Goal: Task Accomplishment & Management: Manage account settings

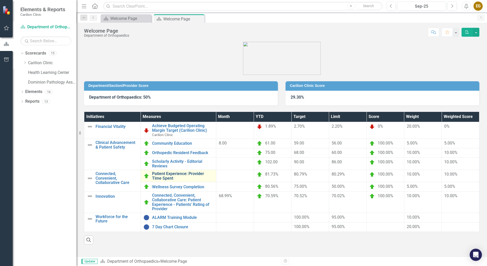
click at [181, 173] on link "Patient Experience: Provider Time Spent" at bounding box center [182, 176] width 61 height 9
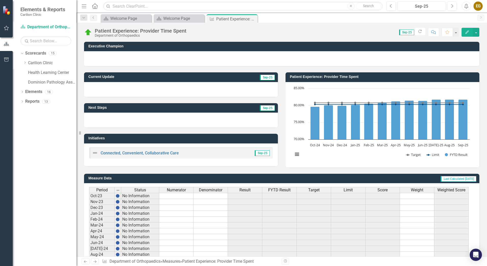
scroll to position [90, 0]
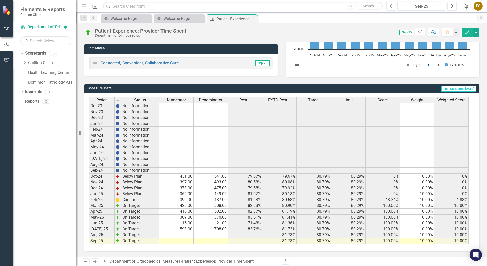
click at [195, 238] on td at bounding box center [211, 235] width 34 height 6
drag, startPoint x: 181, startPoint y: 217, endPoint x: 213, endPoint y: 218, distance: 31.9
click at [181, 217] on td "309.00" at bounding box center [176, 218] width 34 height 6
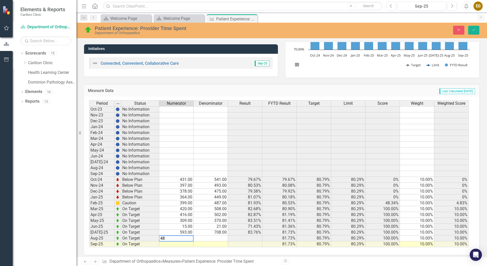
type textarea "482"
click at [177, 243] on td at bounding box center [176, 244] width 34 height 6
type textarea "221"
type textarea "289"
click at [471, 30] on button "Save" at bounding box center [473, 30] width 11 height 9
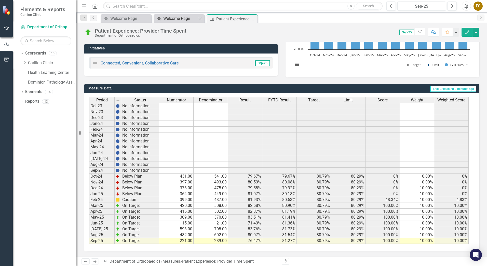
click at [187, 19] on div "Welcome Page" at bounding box center [180, 18] width 34 height 6
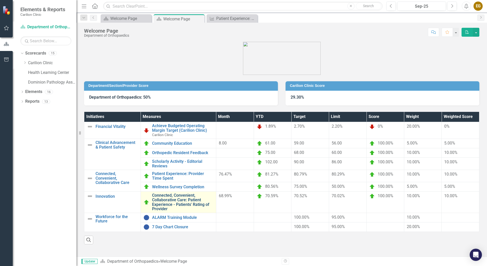
click at [181, 203] on link "Connected, Convenient, Collaborative Care: Patient Experience - Patients' Ratin…" at bounding box center [182, 202] width 61 height 18
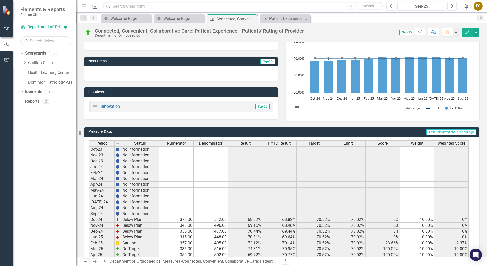
scroll to position [90, 0]
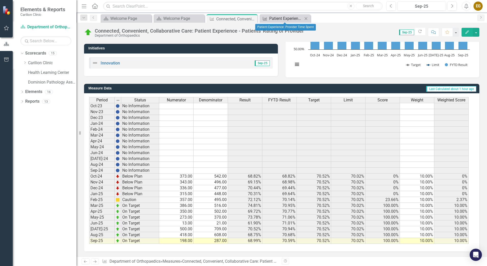
click at [277, 18] on div "Patient Experience: Provider Time Spent" at bounding box center [286, 18] width 34 height 6
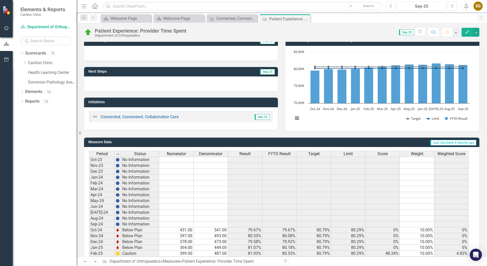
scroll to position [90, 0]
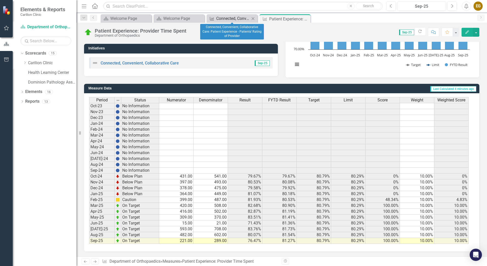
click at [222, 18] on div "Connected, Convenient, Collaborative Care: Patient Experience - Patients' Ratin…" at bounding box center [233, 18] width 34 height 6
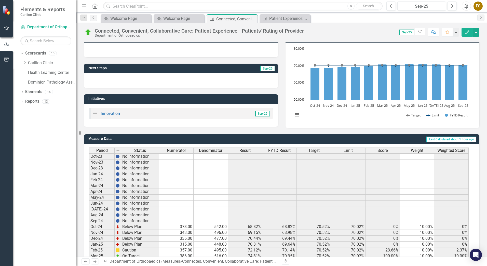
scroll to position [90, 0]
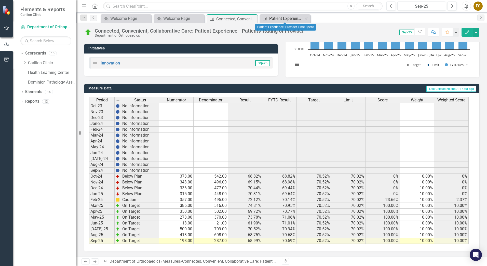
click at [282, 19] on div "Patient Experience: Provider Time Spent" at bounding box center [286, 18] width 34 height 6
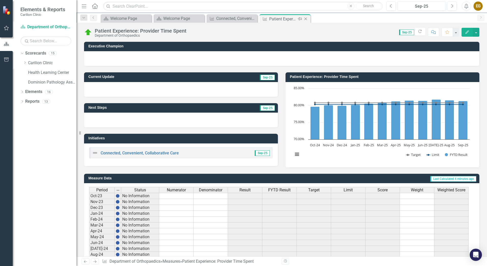
click at [307, 19] on icon "Close" at bounding box center [305, 19] width 5 height 4
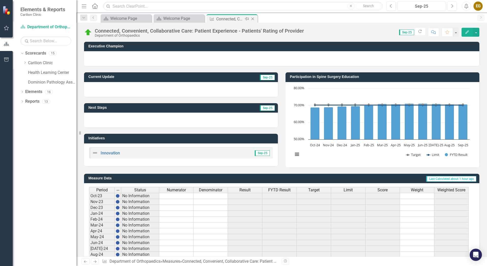
click at [255, 20] on icon "Close" at bounding box center [252, 19] width 5 height 4
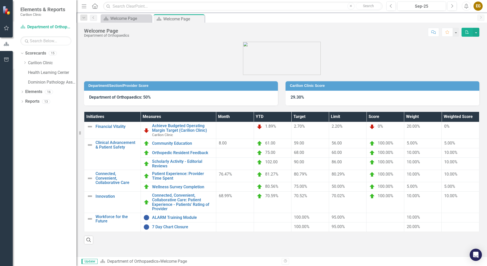
click at [474, 8] on div "EG" at bounding box center [478, 6] width 9 height 9
click at [453, 65] on link "Logout Log Out" at bounding box center [462, 64] width 40 height 9
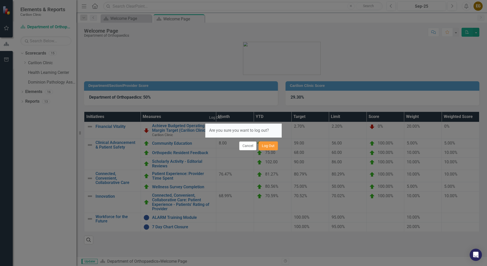
click at [267, 147] on button "Log Out" at bounding box center [268, 145] width 19 height 9
